Goal: Task Accomplishment & Management: Use online tool/utility

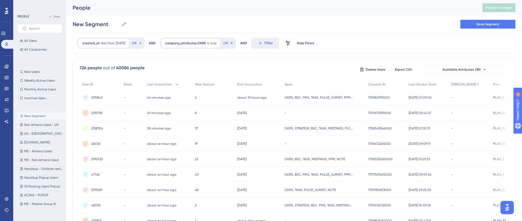
click at [350, 22] on div "New Segment New Segment Save Segment" at bounding box center [294, 24] width 443 height 18
click at [364, 43] on div "created_at less than [DATE] [DATE] Remove OR AND company_attributes.OKRS is tru…" at bounding box center [294, 43] width 443 height 20
click at [117, 45] on span "[DATE]" at bounding box center [120, 43] width 9 height 4
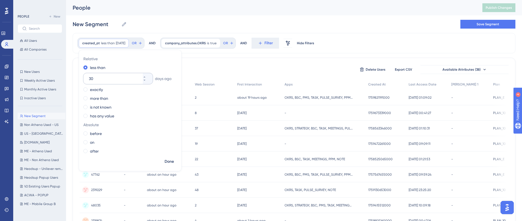
drag, startPoint x: 97, startPoint y: 80, endPoint x: 88, endPoint y: 78, distance: 9.0
click at [88, 78] on div "30" at bounding box center [112, 78] width 59 height 11
type input "2"
click at [168, 160] on span "Done" at bounding box center [169, 162] width 9 height 7
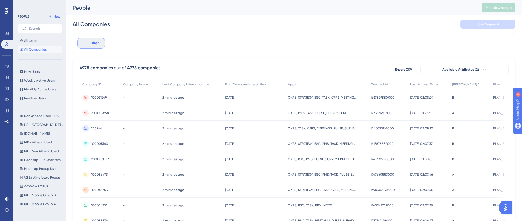
click at [101, 48] on button "Filter" at bounding box center [91, 43] width 28 height 11
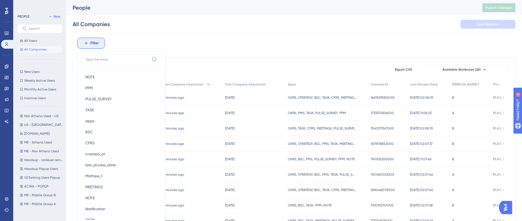
scroll to position [74, 0]
click at [108, 152] on button "created_at created_at" at bounding box center [121, 153] width 81 height 11
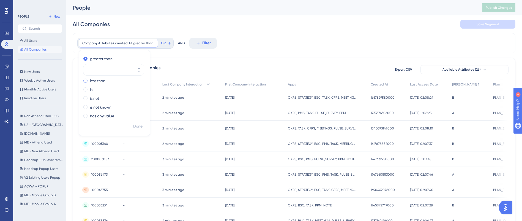
click at [97, 81] on label "less than" at bounding box center [97, 81] width 15 height 7
click at [104, 74] on div at bounding box center [108, 78] width 51 height 11
click at [104, 75] on input "number" at bounding box center [111, 78] width 44 height 7
type input "2"
click at [136, 127] on span "Done" at bounding box center [137, 126] width 9 height 7
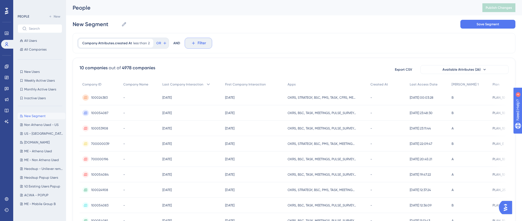
click at [198, 43] on span "Filter" at bounding box center [202, 43] width 9 height 7
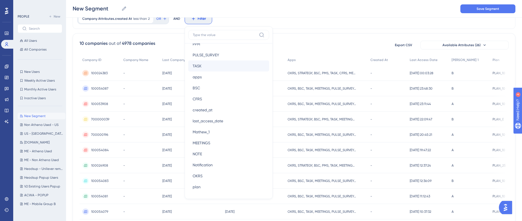
scroll to position [109, 0]
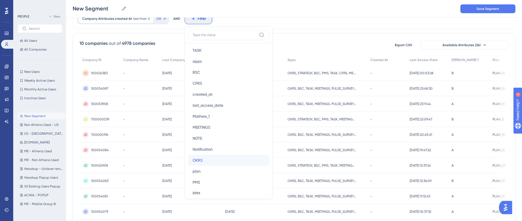
click at [206, 160] on button "OKRS OKRS" at bounding box center [228, 160] width 81 height 11
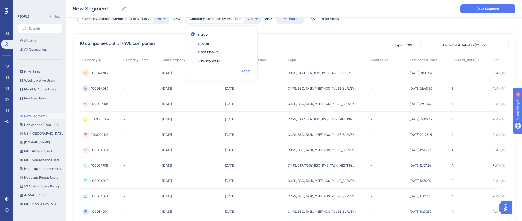
click at [244, 69] on span "Done" at bounding box center [245, 71] width 9 height 7
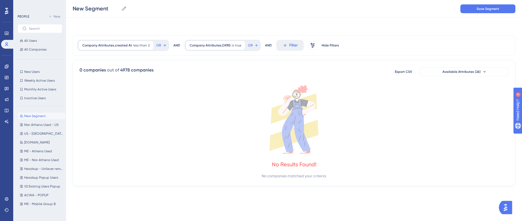
scroll to position [0, 0]
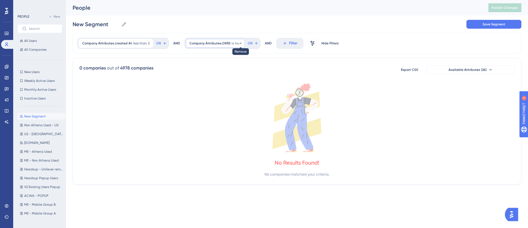
click at [239, 43] on icon at bounding box center [240, 43] width 3 height 3
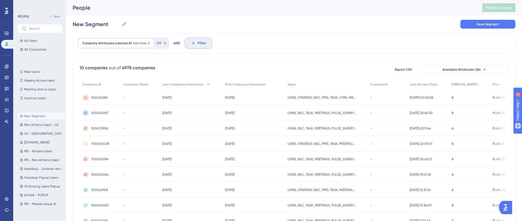
click at [198, 43] on span "Filter" at bounding box center [202, 43] width 9 height 7
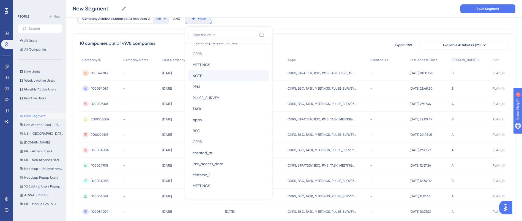
scroll to position [49, 0]
click at [203, 144] on button "CFRS CFRS" at bounding box center [228, 143] width 81 height 11
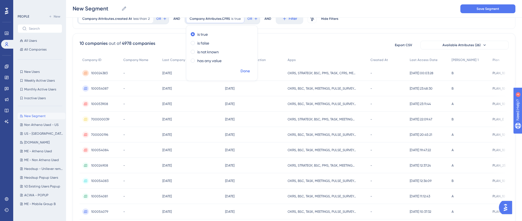
click at [241, 71] on span "Done" at bounding box center [245, 71] width 9 height 7
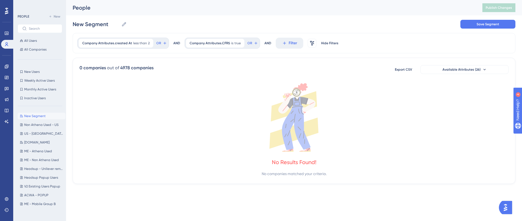
scroll to position [0, 0]
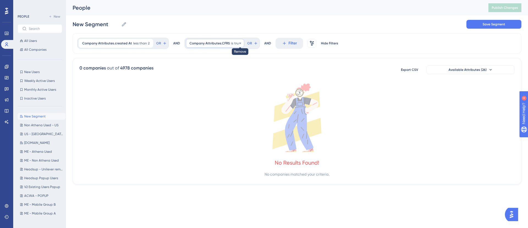
click at [239, 42] on icon at bounding box center [240, 43] width 3 height 3
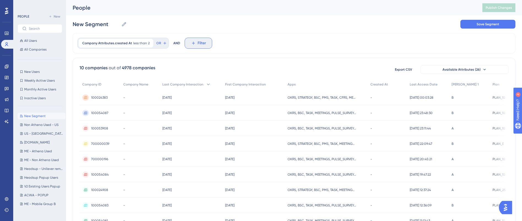
click at [198, 40] on span "Filter" at bounding box center [202, 43] width 9 height 7
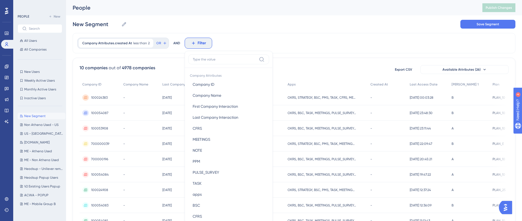
scroll to position [9, 0]
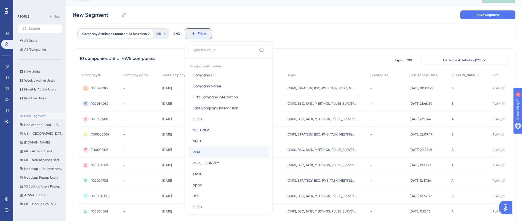
click at [206, 151] on button "PPM PPM" at bounding box center [228, 152] width 81 height 11
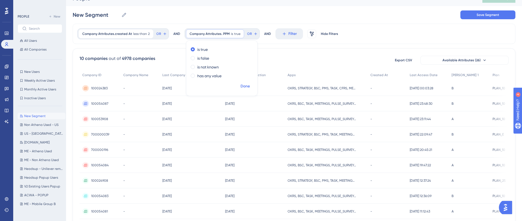
click at [245, 86] on span "Done" at bounding box center [245, 86] width 9 height 7
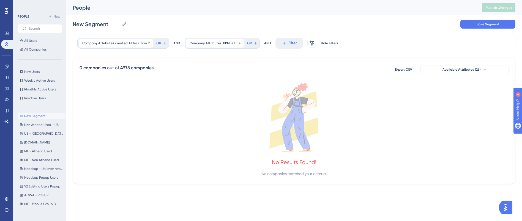
scroll to position [0, 0]
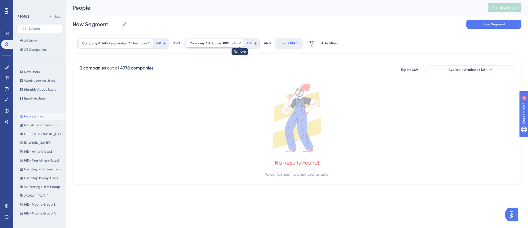
click at [238, 43] on icon at bounding box center [239, 43] width 3 height 3
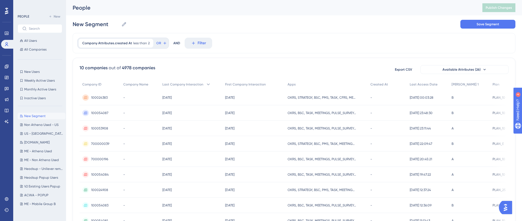
click at [198, 45] on span "Filter" at bounding box center [202, 43] width 9 height 7
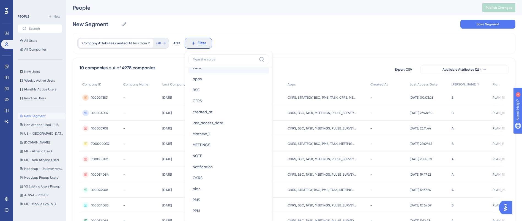
scroll to position [116, 0]
click at [211, 179] on button "OKRS OKRS" at bounding box center [228, 177] width 81 height 11
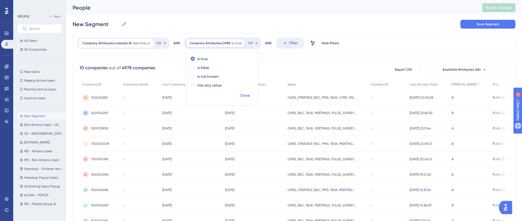
click at [243, 95] on span "Done" at bounding box center [245, 95] width 9 height 7
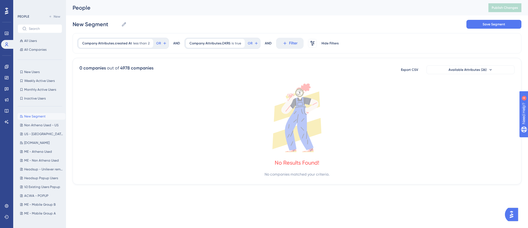
click at [184, 26] on div "New Segment New Segment Save Segment" at bounding box center [297, 24] width 449 height 18
click at [239, 42] on icon at bounding box center [240, 43] width 3 height 3
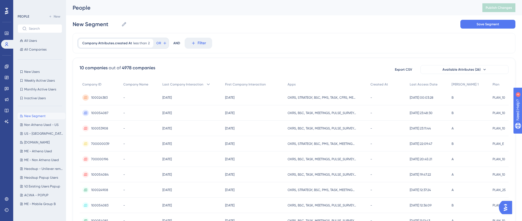
scroll to position [0, 0]
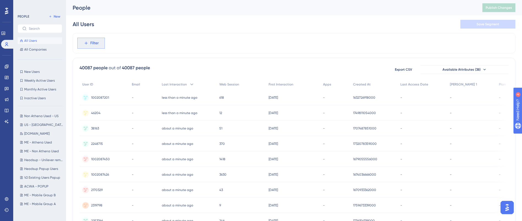
click at [91, 41] on span "Filter" at bounding box center [94, 43] width 9 height 7
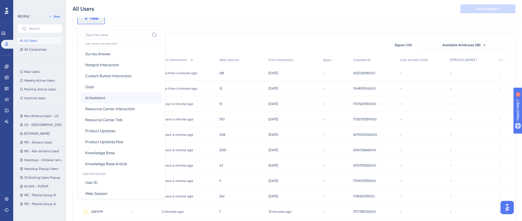
scroll to position [125, 0]
click at [471, 43] on span "Available Attributes (38)" at bounding box center [462, 45] width 38 height 4
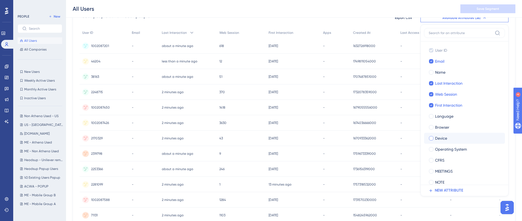
scroll to position [74, 0]
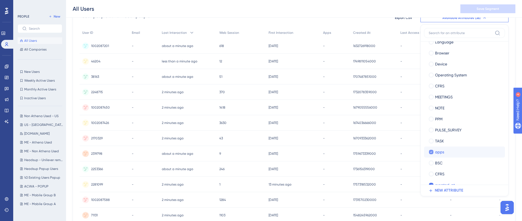
click at [433, 151] on div at bounding box center [431, 152] width 4 height 4
checkbox input "false"
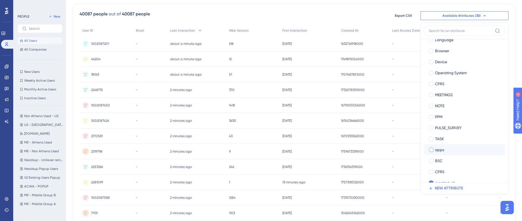
scroll to position [0, 0]
